Goal: Use online tool/utility: Use online tool/utility

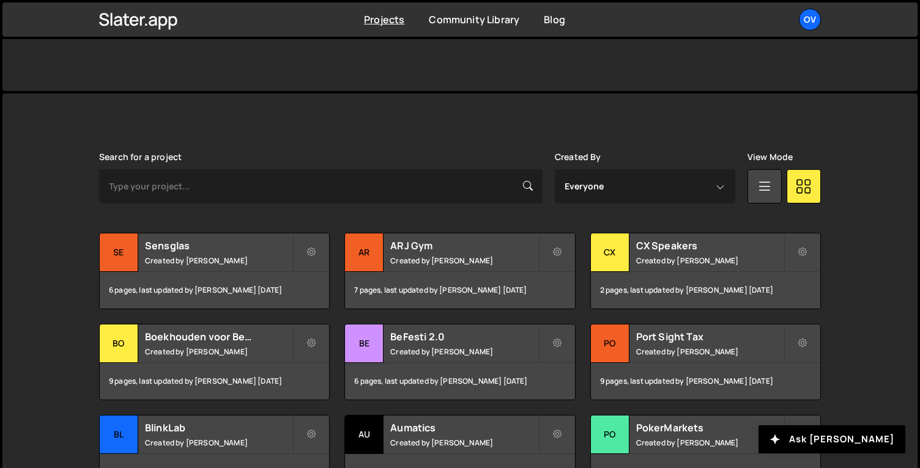
scroll to position [288, 0]
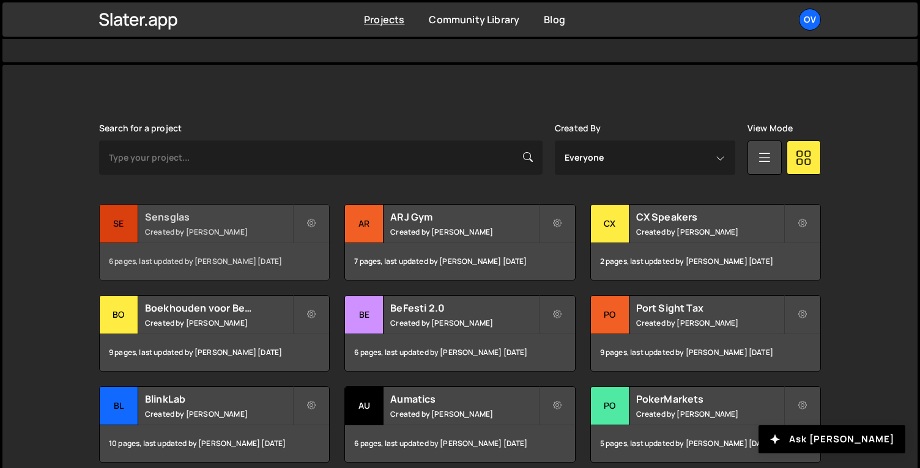
click at [168, 205] on div "Sensglas Created by [PERSON_NAME]" at bounding box center [214, 224] width 229 height 38
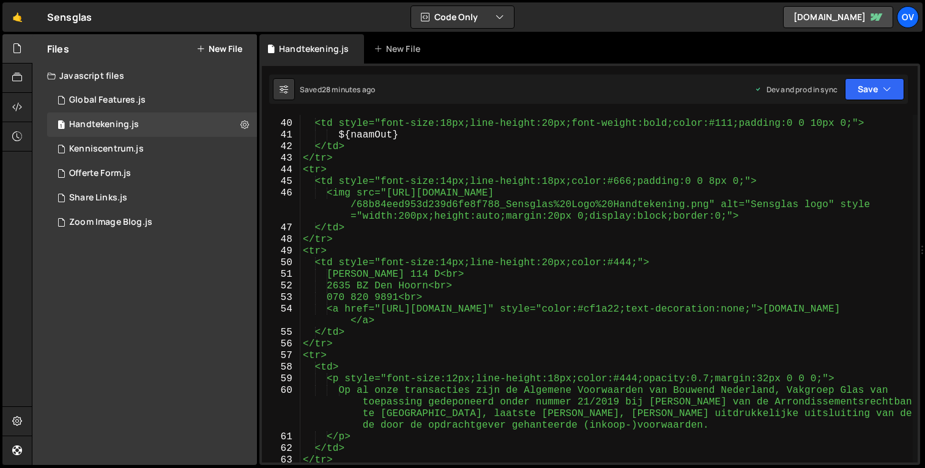
scroll to position [471, 0]
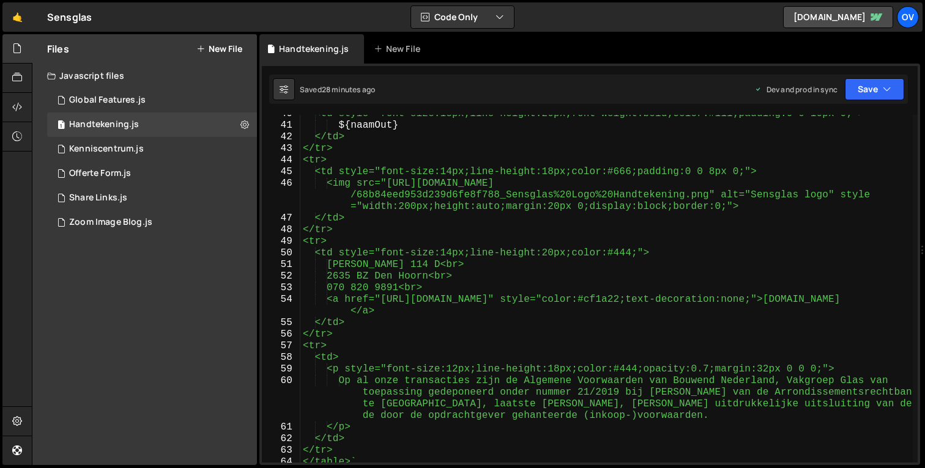
click at [752, 374] on div "<td style="font-size:18px;line-height:20px;font-weight:bold;color:#111;padding:…" at bounding box center [606, 293] width 612 height 371
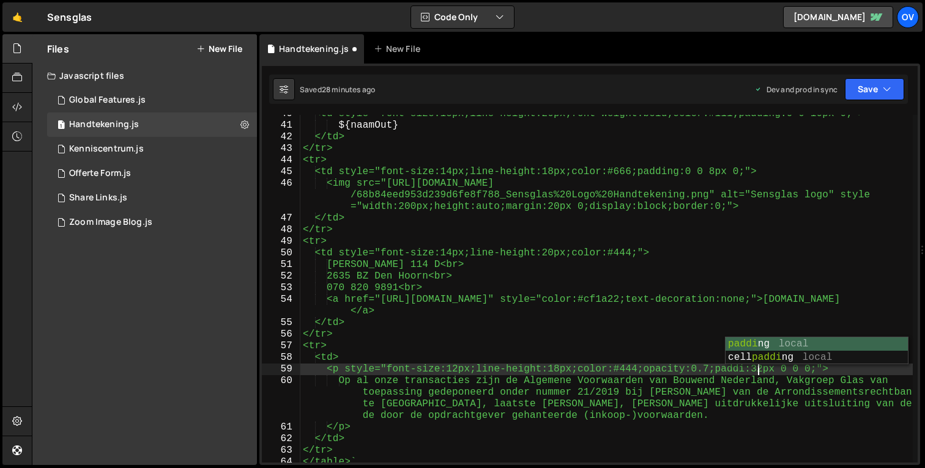
scroll to position [0, 28]
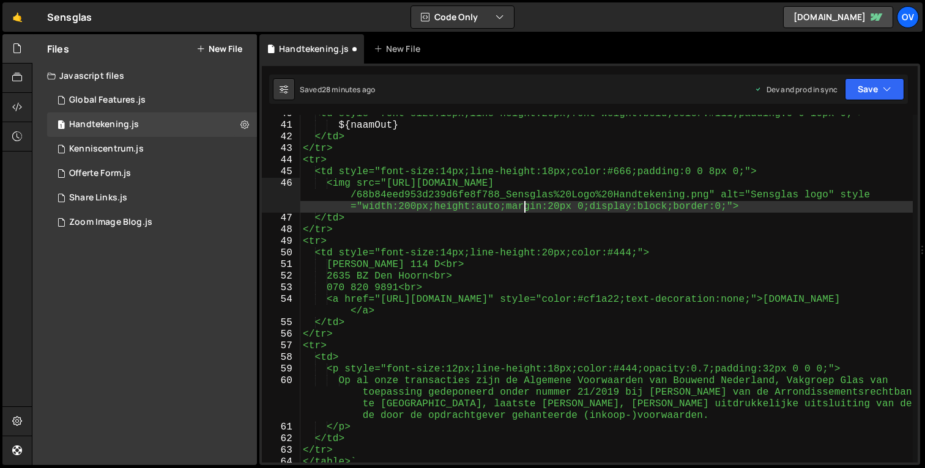
click at [526, 202] on div "<td style="font-size:18px;line-height:20px;font-weight:bold;color:#111;padding:…" at bounding box center [606, 293] width 612 height 371
click at [411, 207] on div "<td style="font-size:18px;line-height:20px;font-weight:bold;color:#111;padding:…" at bounding box center [606, 293] width 612 height 371
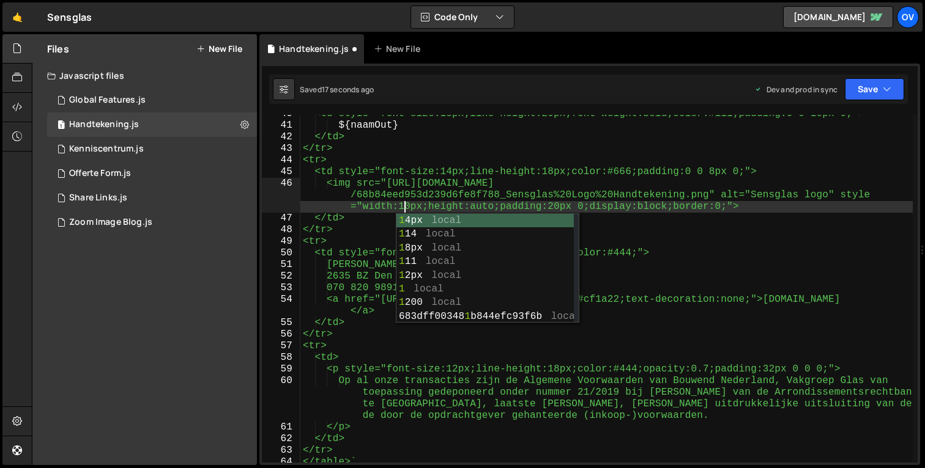
scroll to position [0, 63]
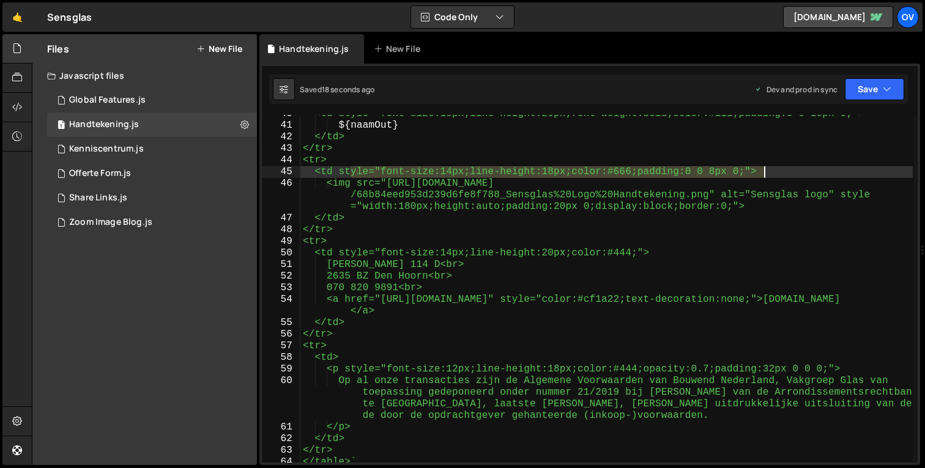
drag, startPoint x: 351, startPoint y: 174, endPoint x: 764, endPoint y: 175, distance: 412.8
click at [764, 175] on div "<td style="font-size:18px;line-height:20px;font-weight:bold;color:#111;padding:…" at bounding box center [606, 293] width 612 height 371
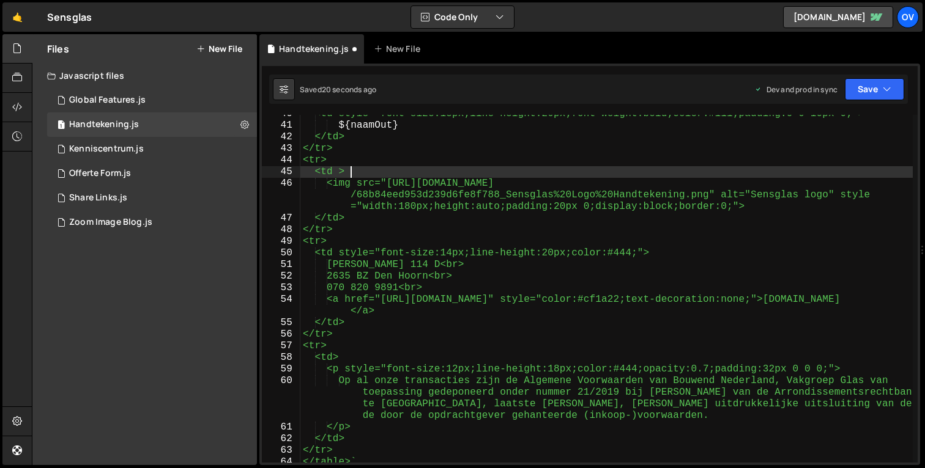
scroll to position [0, 2]
click at [411, 209] on div "<td style="font-size:18px;line-height:20px;font-weight:bold;color:#111;padding:…" at bounding box center [606, 293] width 612 height 371
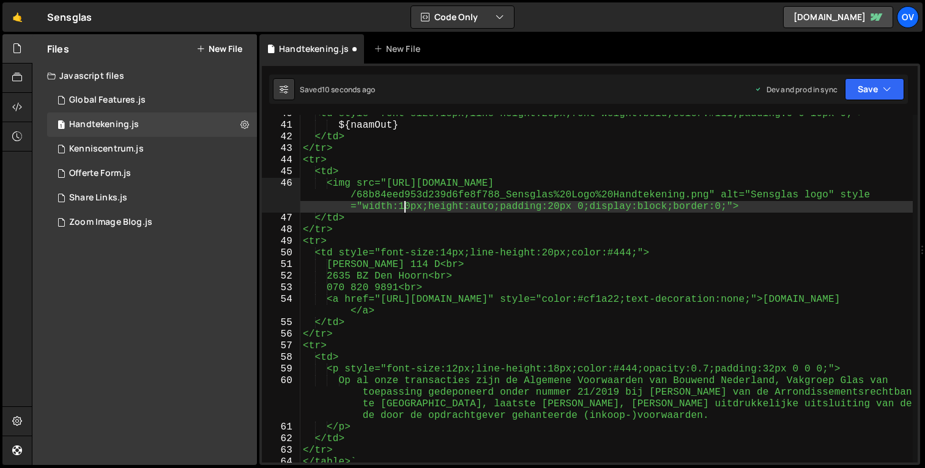
scroll to position [0, 63]
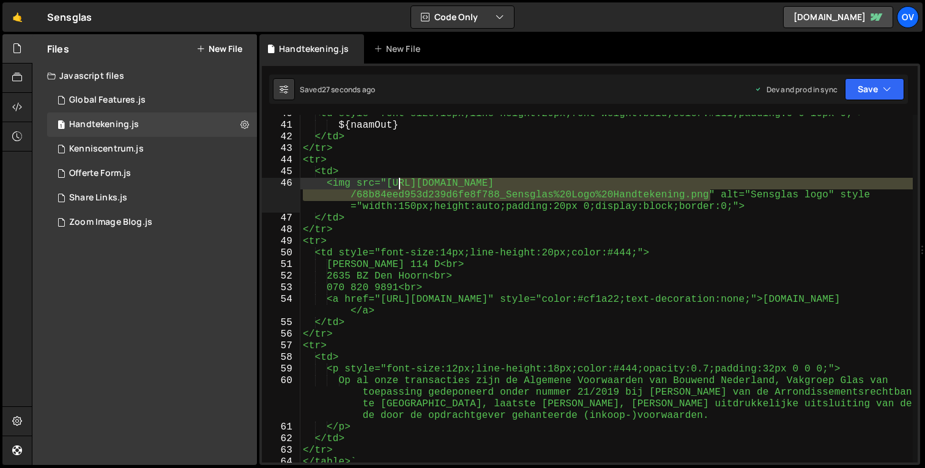
drag, startPoint x: 711, startPoint y: 196, endPoint x: 399, endPoint y: 186, distance: 312.0
click at [399, 186] on div "<td style="font-size:18px;line-height:20px;font-weight:bold;color:#111;padding:…" at bounding box center [606, 293] width 612 height 371
paste textarea "7eec9aa79526693ec48fd_Zwart"
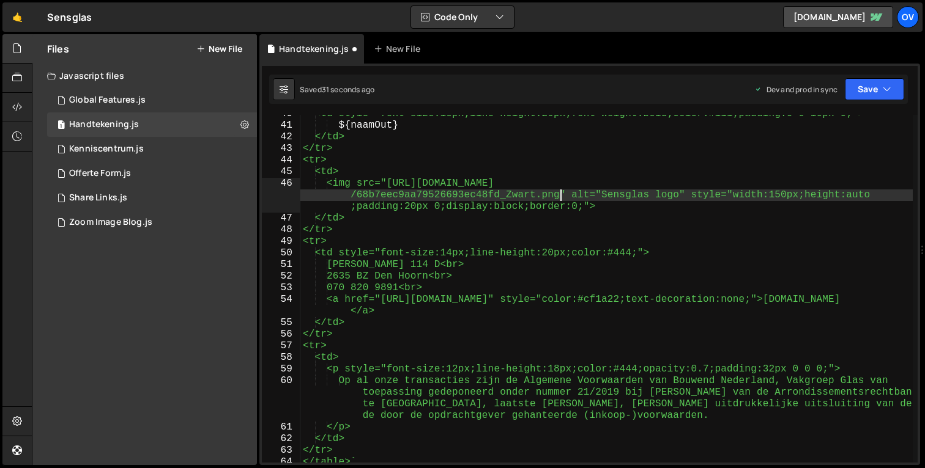
drag, startPoint x: 362, startPoint y: 182, endPoint x: 391, endPoint y: 182, distance: 28.7
click at [361, 182] on div "<td style="font-size:18px;line-height:20px;font-weight:bold;color:#111;padding:…" at bounding box center [606, 293] width 612 height 371
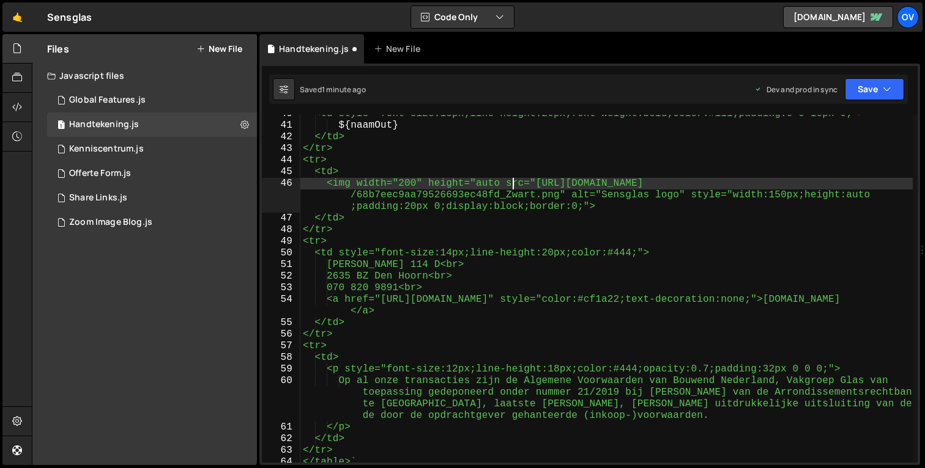
scroll to position [0, 13]
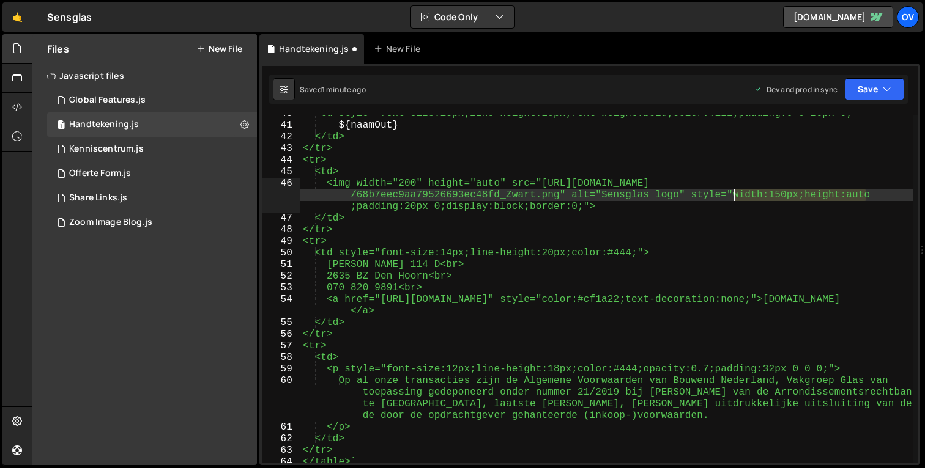
drag, startPoint x: 873, startPoint y: 199, endPoint x: 733, endPoint y: 200, distance: 140.0
click at [733, 200] on div "<td style="font-size:18px;line-height:20px;font-weight:bold;color:#111;padding:…" at bounding box center [606, 293] width 612 height 371
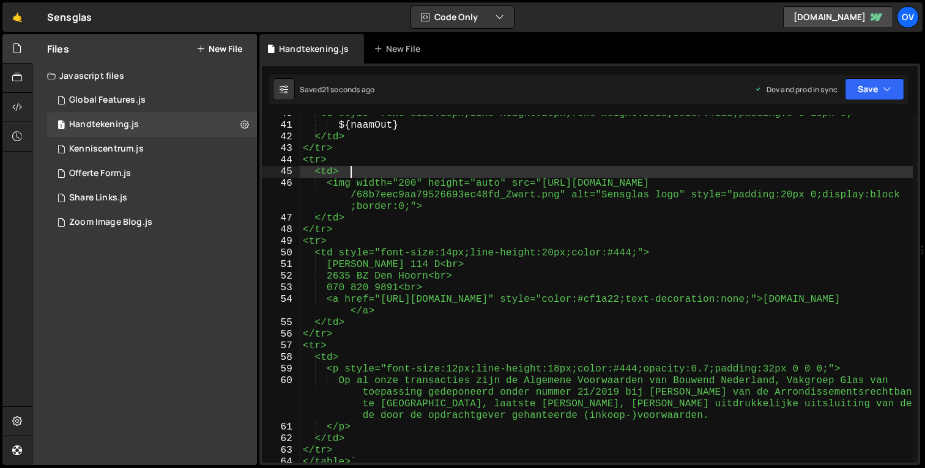
click at [510, 172] on div "<td style="font-size:18px;line-height:20px;font-weight:bold;color:#111;padding:…" at bounding box center [606, 293] width 612 height 371
type textarea "<td>"
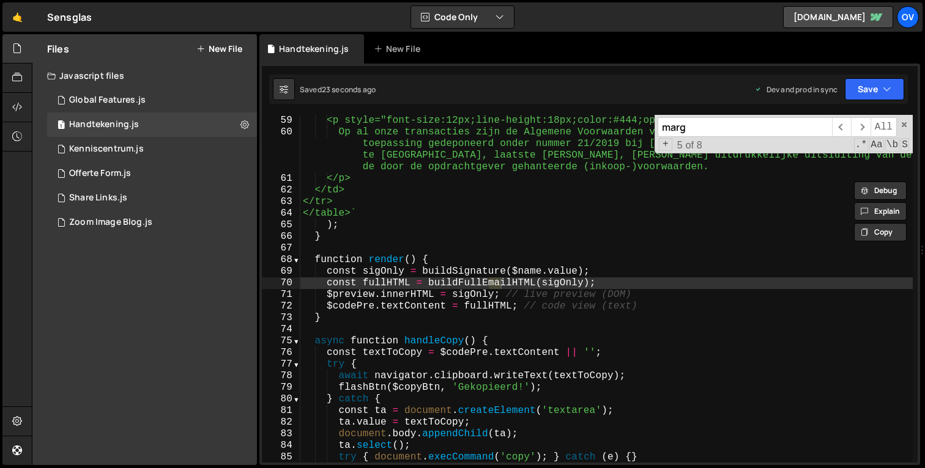
scroll to position [70, 0]
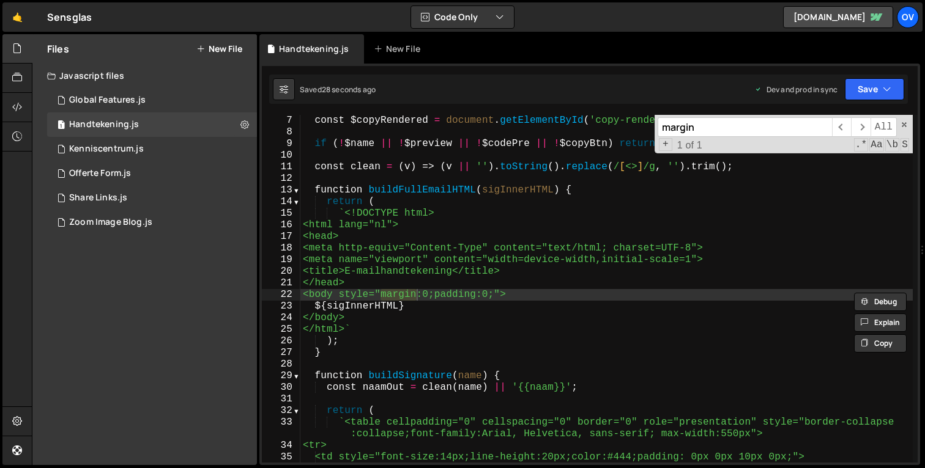
type input "margin"
click at [902, 126] on span at bounding box center [904, 124] width 9 height 9
type textarea "<body style="margin:0;padding:0;">"
